Goal: Information Seeking & Learning: Learn about a topic

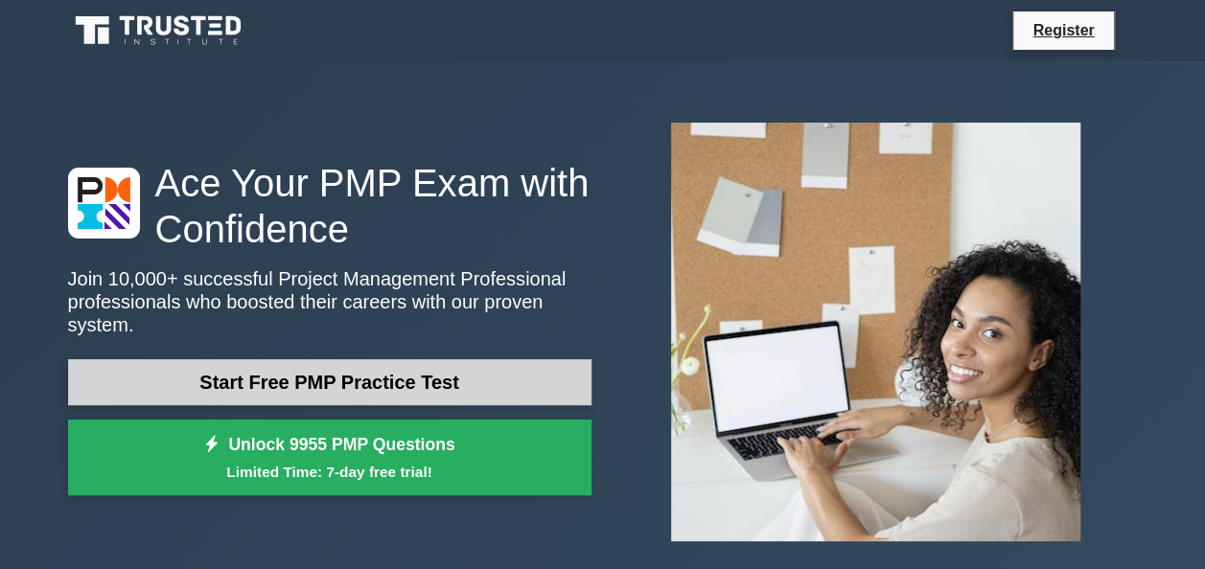
click at [334, 378] on link "Start Free PMP Practice Test" at bounding box center [329, 382] width 523 height 46
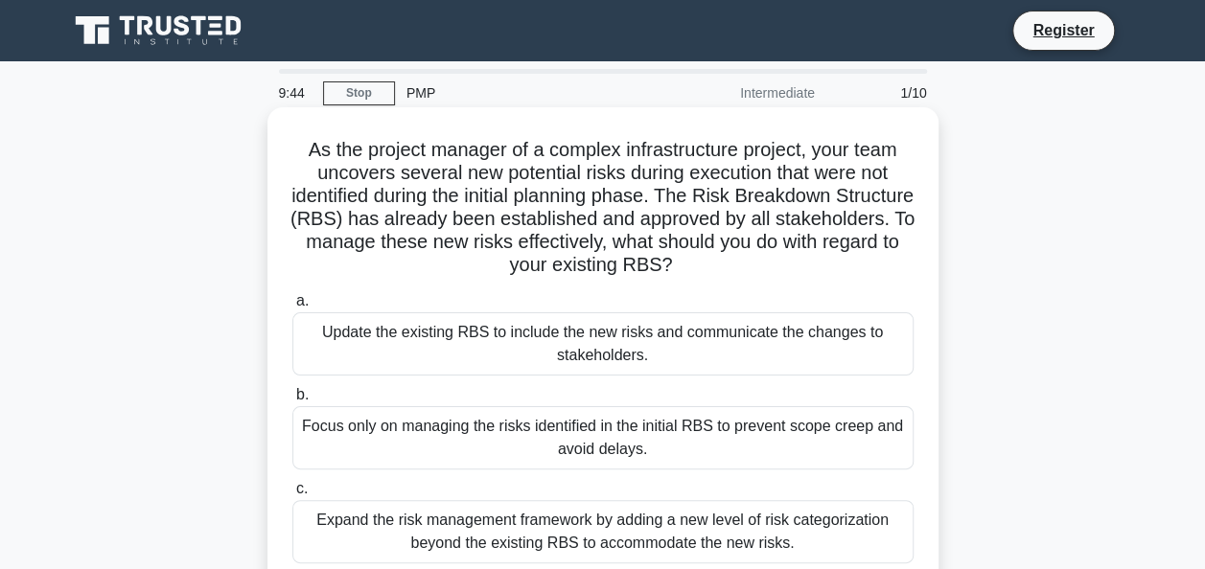
click at [506, 360] on div "Update the existing RBS to include the new risks and communicate the changes to…" at bounding box center [602, 343] width 621 height 63
click at [292, 308] on input "a. Update the existing RBS to include the new risks and communicate the changes…" at bounding box center [292, 301] width 0 height 12
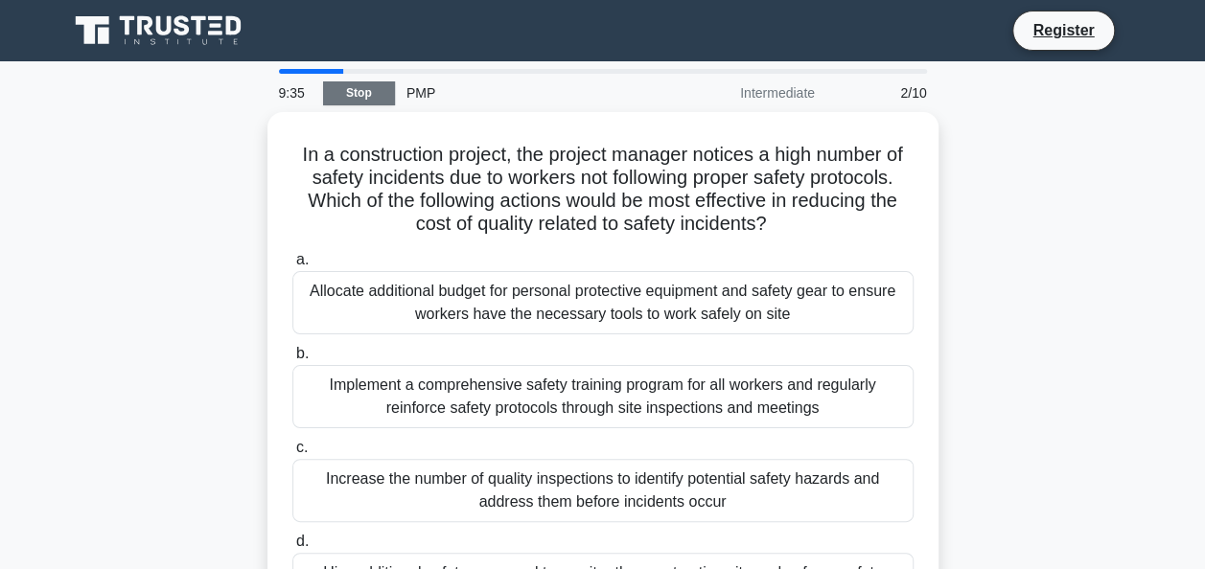
click at [363, 90] on link "Stop" at bounding box center [359, 93] width 72 height 24
